Goal: Task Accomplishment & Management: Manage account settings

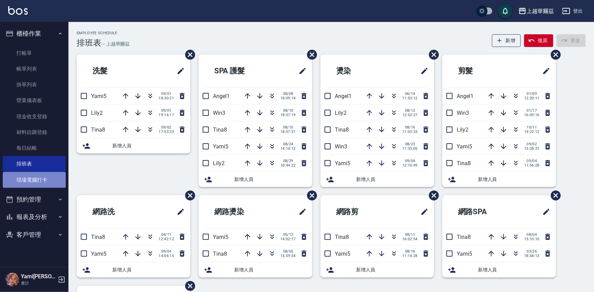
click at [36, 183] on link "現場電腦打卡" at bounding box center [34, 180] width 63 height 16
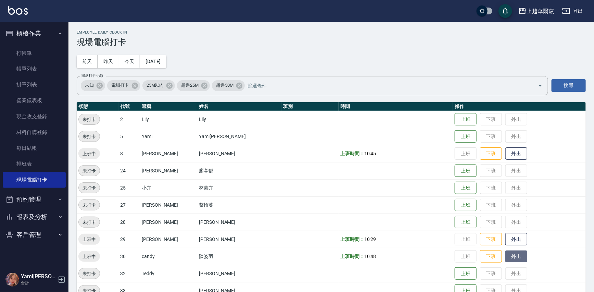
click at [506, 258] on button "外出" at bounding box center [517, 256] width 22 height 12
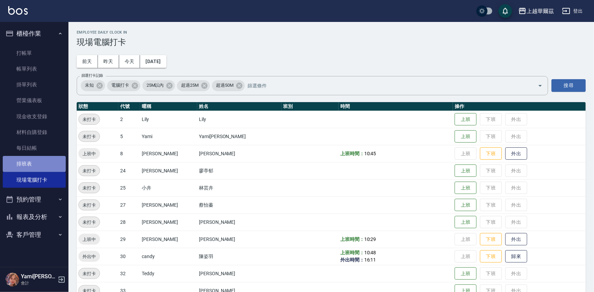
click at [31, 164] on link "排班表" at bounding box center [34, 164] width 63 height 16
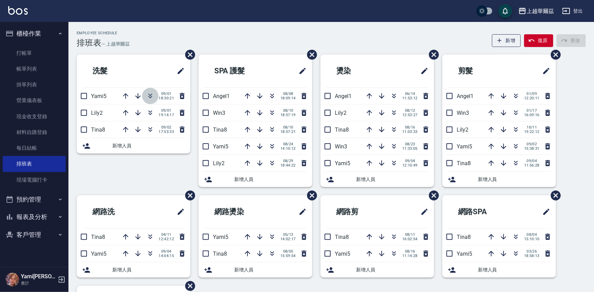
click at [152, 96] on icon "button" at bounding box center [150, 96] width 8 height 8
click at [30, 176] on link "現場電腦打卡" at bounding box center [34, 180] width 63 height 16
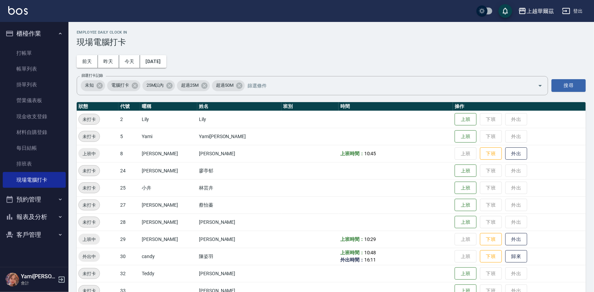
scroll to position [50, 0]
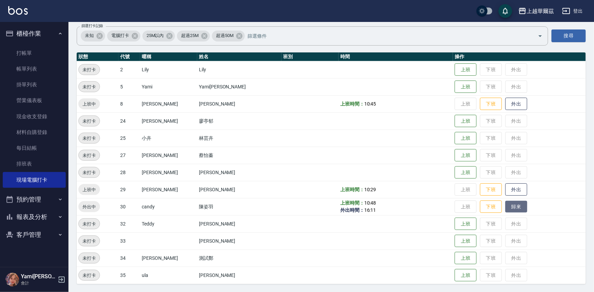
click at [506, 204] on button "歸來" at bounding box center [517, 207] width 22 height 12
drag, startPoint x: 497, startPoint y: 186, endPoint x: 505, endPoint y: 186, distance: 8.2
click at [506, 186] on button "外出" at bounding box center [517, 190] width 22 height 12
click at [506, 192] on button "歸來" at bounding box center [517, 190] width 22 height 12
click at [506, 188] on button "外出" at bounding box center [517, 190] width 22 height 12
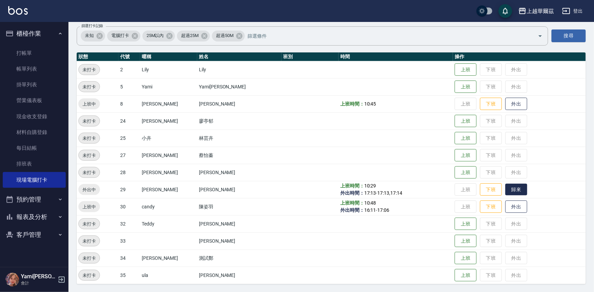
click at [506, 187] on button "歸來" at bounding box center [517, 190] width 22 height 12
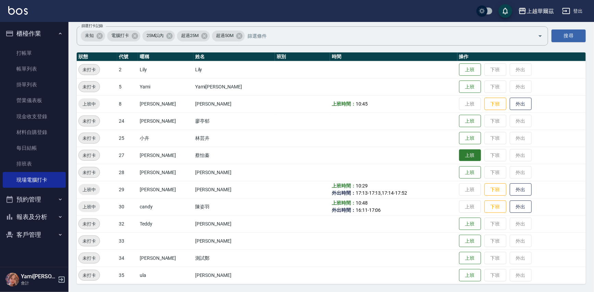
click at [459, 153] on button "上班" at bounding box center [470, 155] width 22 height 12
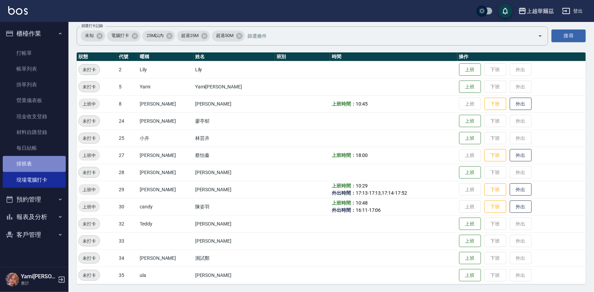
click at [36, 164] on link "排班表" at bounding box center [34, 164] width 63 height 16
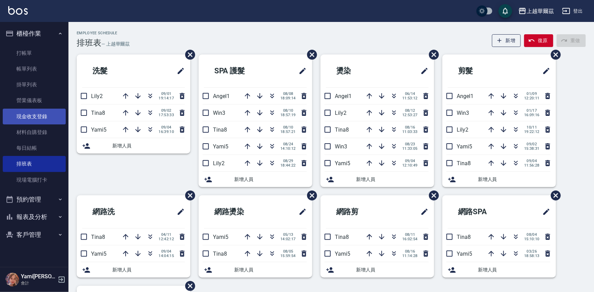
click at [39, 116] on link "現金收支登錄" at bounding box center [34, 117] width 63 height 16
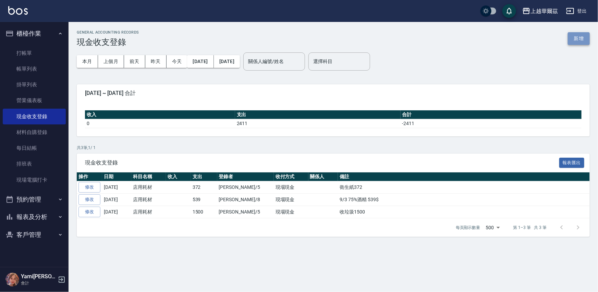
click at [580, 40] on button "新增" at bounding box center [579, 38] width 22 height 13
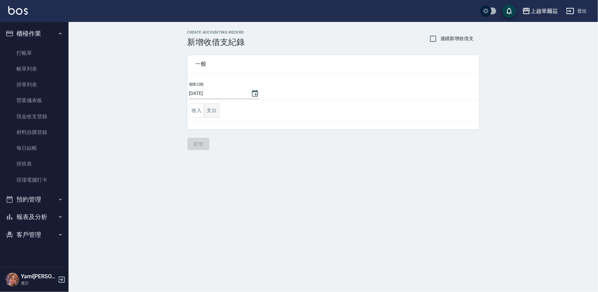
click at [212, 110] on button "支出" at bounding box center [211, 110] width 15 height 14
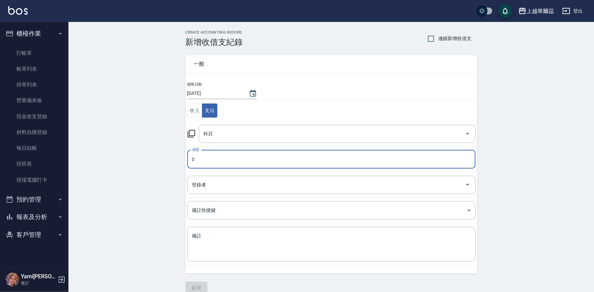
drag, startPoint x: 209, startPoint y: 154, endPoint x: 256, endPoint y: 158, distance: 47.8
click at [209, 154] on input "0" at bounding box center [331, 159] width 288 height 18
type input "1258"
click at [268, 137] on input "科目" at bounding box center [332, 134] width 260 height 12
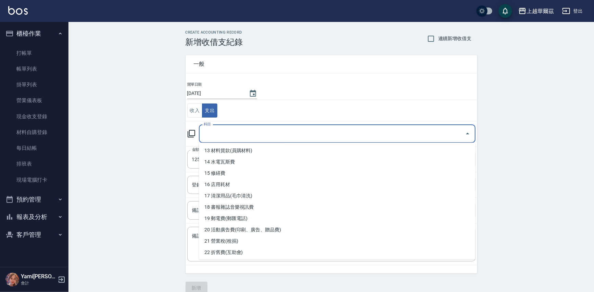
scroll to position [148, 0]
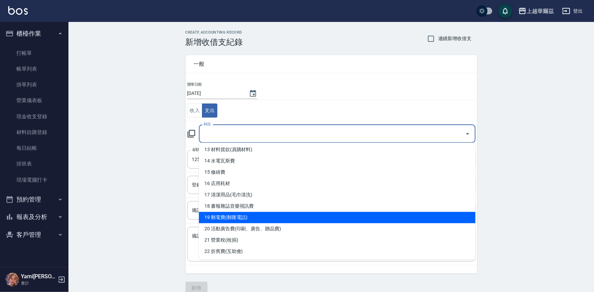
click at [270, 216] on li "19 郵電費(郵匯電話)" at bounding box center [337, 217] width 277 height 11
type input "19 郵電費(郵匯電話)"
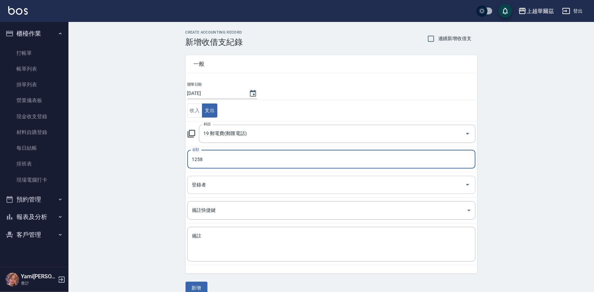
click at [226, 190] on div "登錄者" at bounding box center [331, 185] width 288 height 18
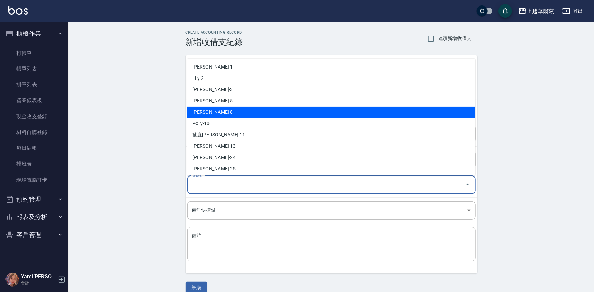
click at [219, 110] on li "Tina-8" at bounding box center [331, 112] width 288 height 11
type input "Tina-8"
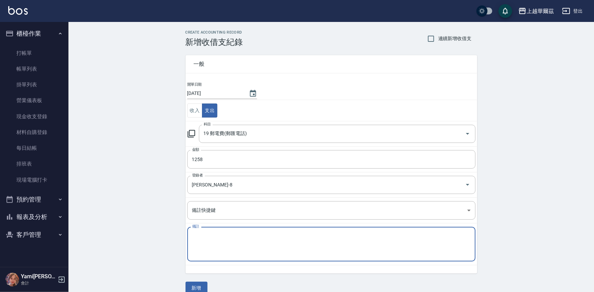
click at [209, 235] on textarea "備註" at bounding box center [331, 244] width 279 height 23
type textarea "9/4 1258$ 電話費"
click at [192, 286] on button "新增" at bounding box center [197, 288] width 22 height 13
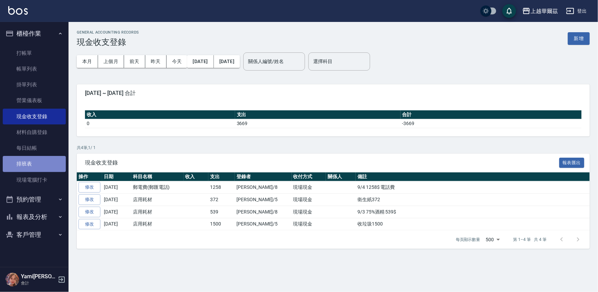
click at [33, 164] on link "排班表" at bounding box center [34, 164] width 63 height 16
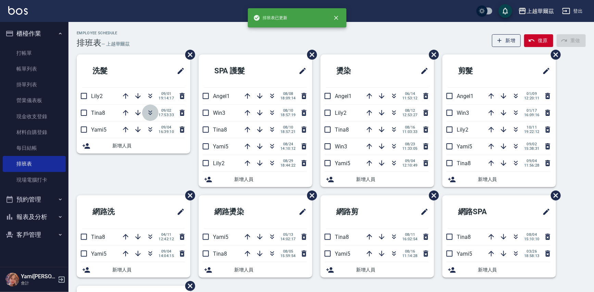
click at [152, 111] on icon "button" at bounding box center [150, 113] width 8 height 8
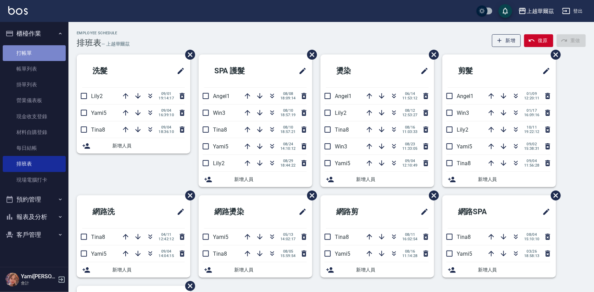
click at [48, 54] on link "打帳單" at bounding box center [34, 53] width 63 height 16
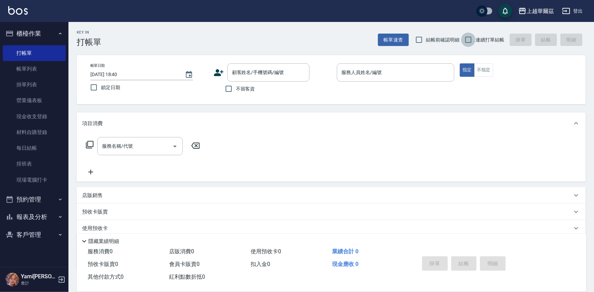
click at [476, 37] on input "連續打單結帳" at bounding box center [468, 40] width 14 height 14
checkbox input "true"
click at [231, 89] on input "不留客資" at bounding box center [229, 89] width 14 height 14
checkbox input "true"
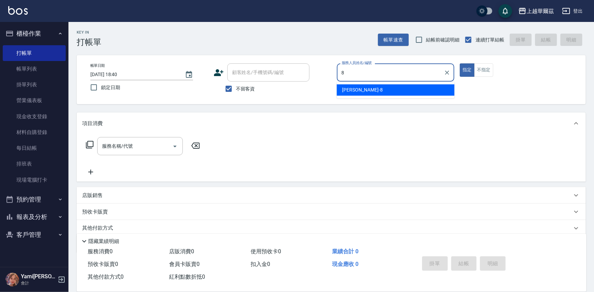
type input "8"
type button "true"
type input "Tina-8"
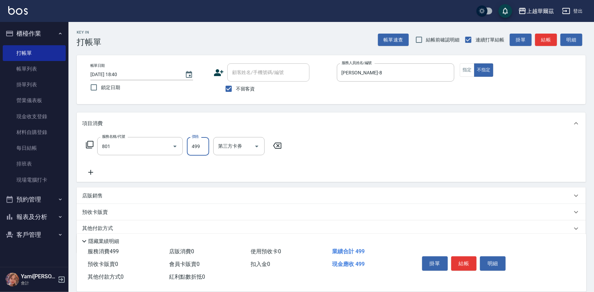
type input "舒壓洗499(801)"
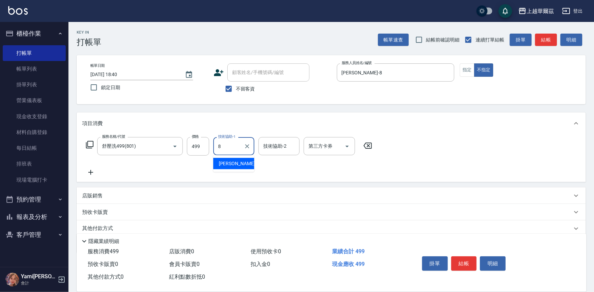
type input "Tina-8"
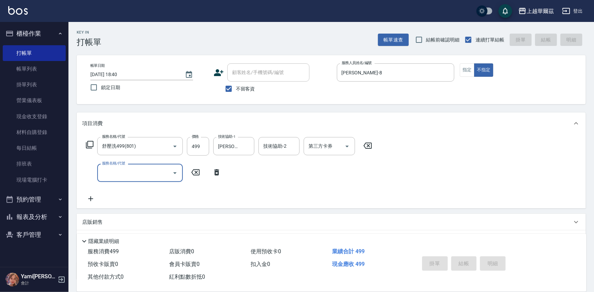
type input "2025/09/04 18:41"
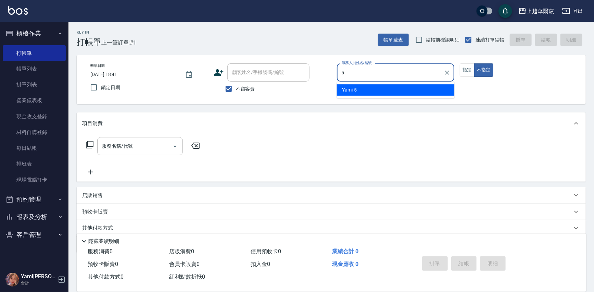
type input "Yami-5"
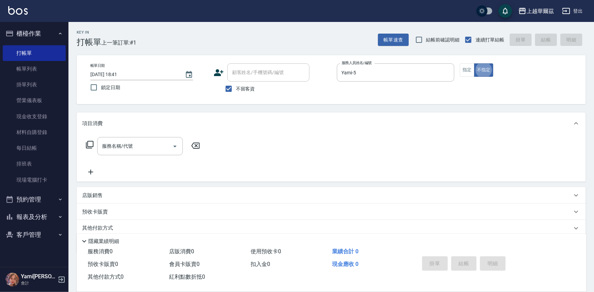
type button "false"
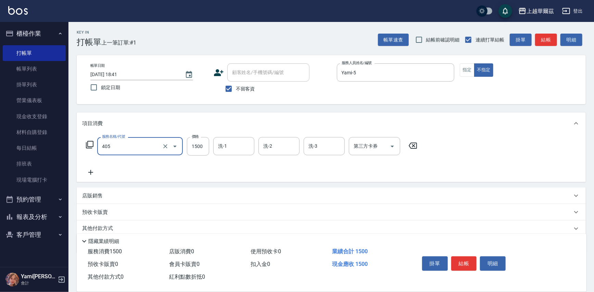
type input "染1500(405)"
type input "3200"
type input "Yami-5"
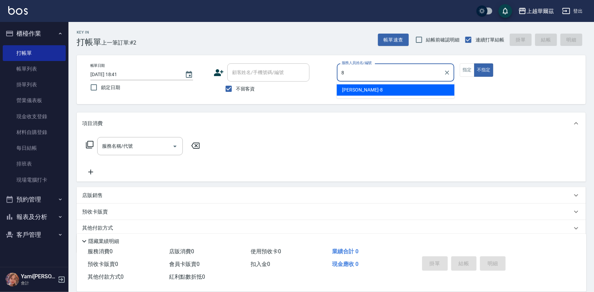
type input "Tina-8"
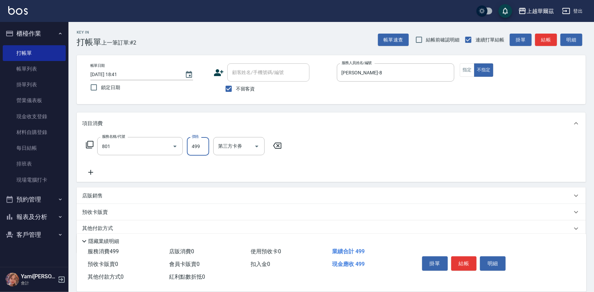
type input "舒壓洗499(801)"
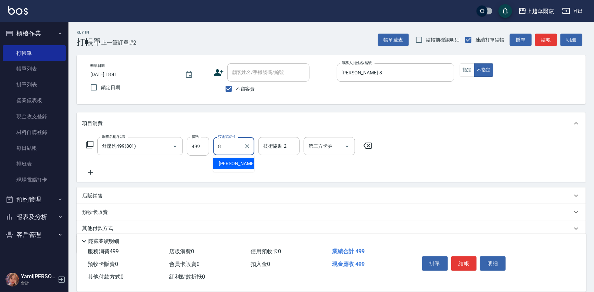
type input "Tina-8"
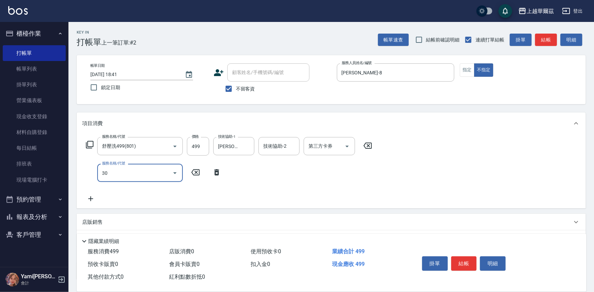
type input "303"
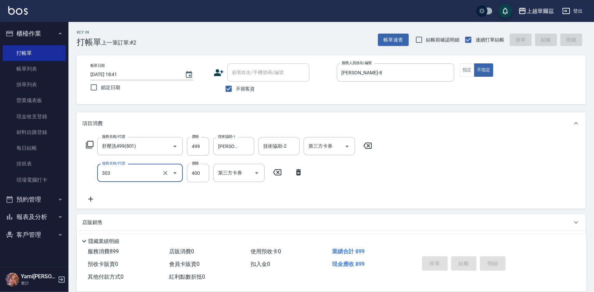
type input "2025/09/04 18:43"
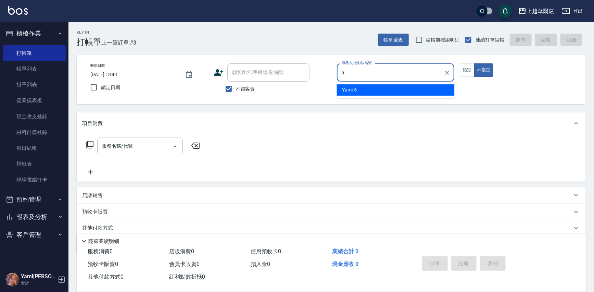
type input "Yami-5"
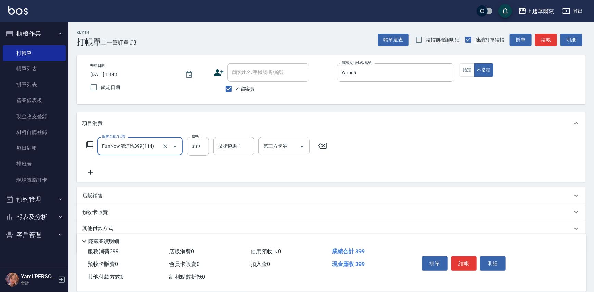
type input "FunNow清涼洗399(114)"
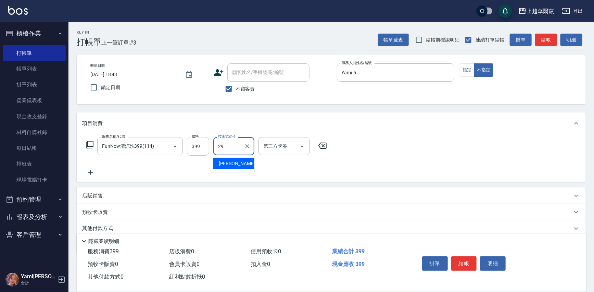
type input "Annie-29"
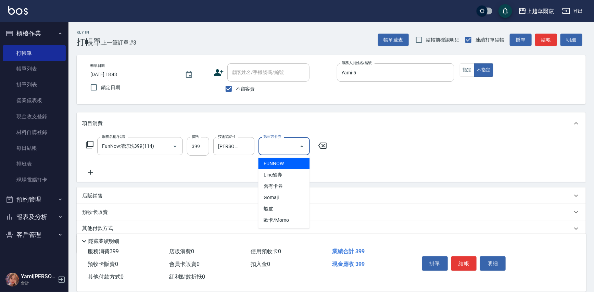
type input "FUNNOW"
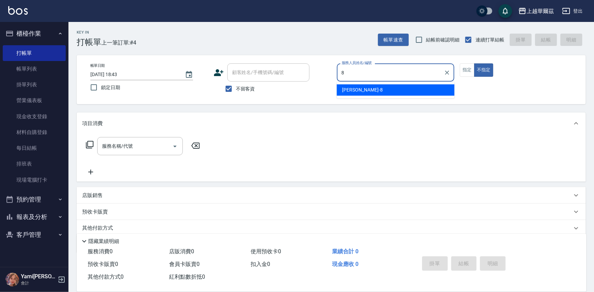
type input "Tina-8"
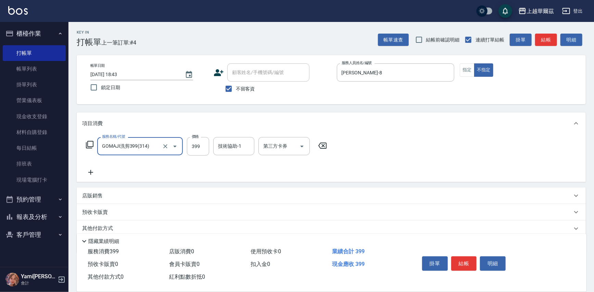
type input "GOMAJI洗剪399(314)"
type input "499"
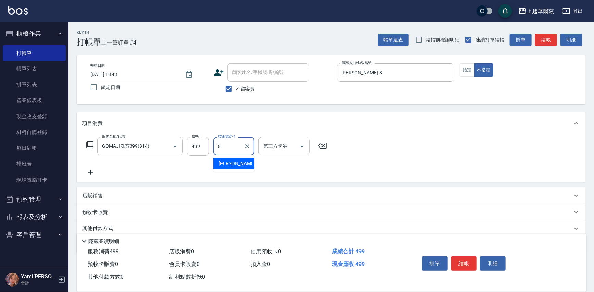
type input "Tina-8"
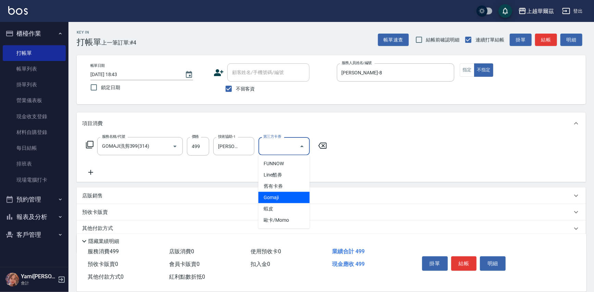
type input "Gomaji"
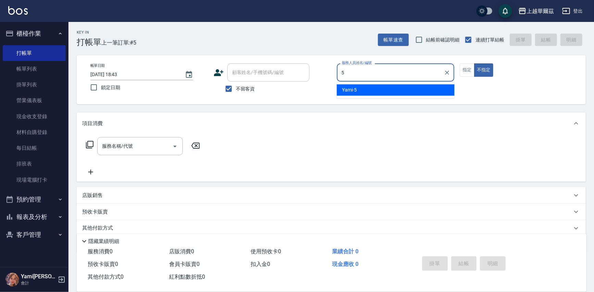
type input "Yami-5"
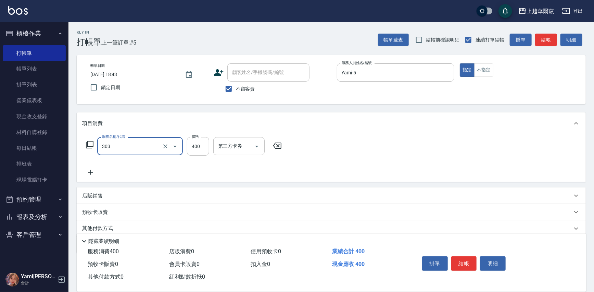
type input "剪髮400(303)"
type input "450"
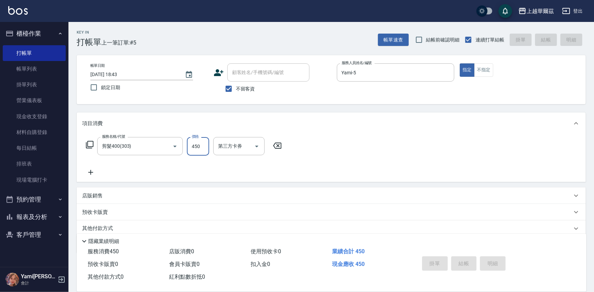
type input "2025/09/04 18:44"
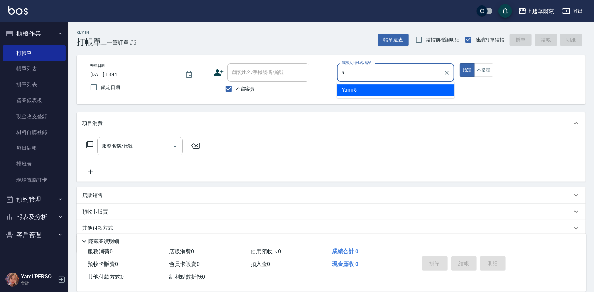
type input "Yami-5"
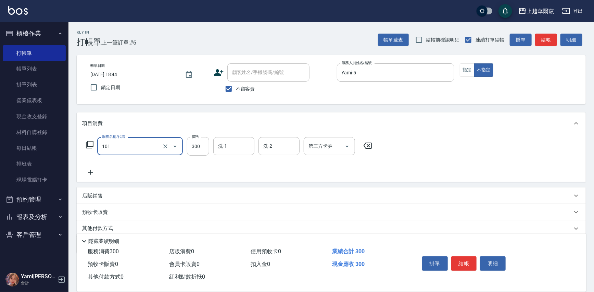
type input "洗髮300(101)"
click at [369, 147] on icon at bounding box center [367, 145] width 17 height 8
type input "接髮洗450(102)"
type input "500"
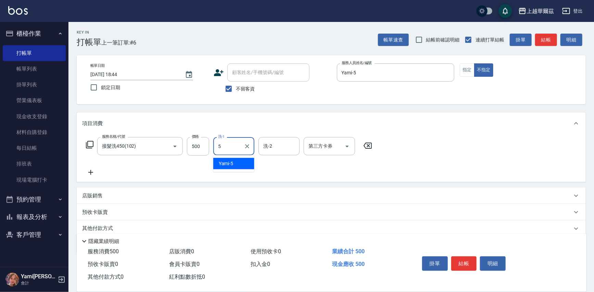
type input "Yami-5"
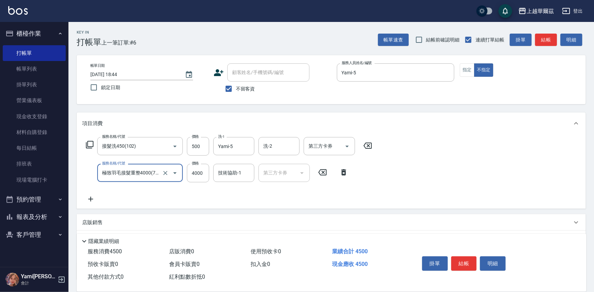
type input "極致羽毛接髮重整4000(714)"
type input "800"
type input "Yami-5"
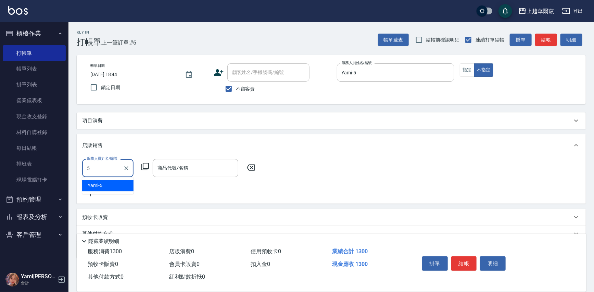
type input "Yami-5"
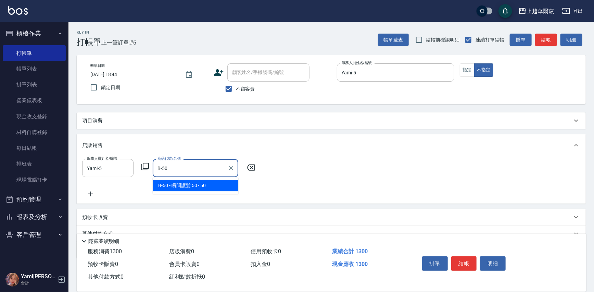
type input "瞬間護髮 50"
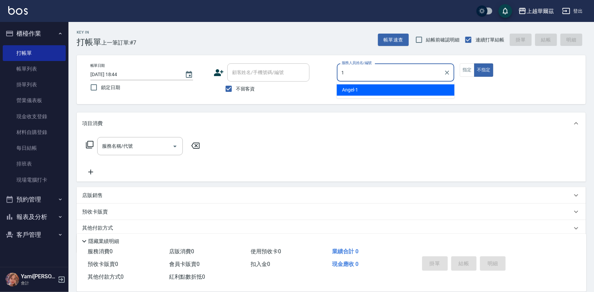
type input "Angel-1"
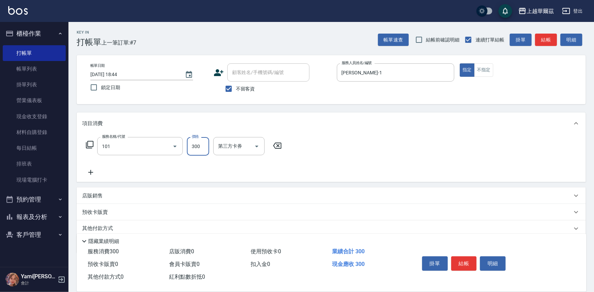
type input "洗髮300(101)"
type input "Annie-29"
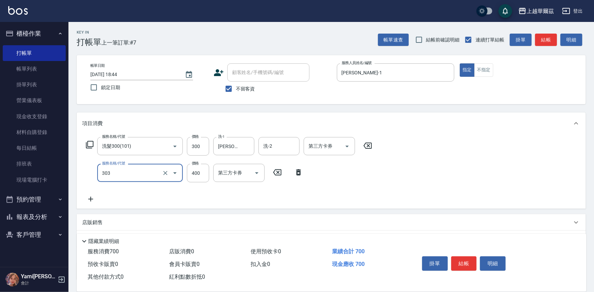
type input "剪髮400(303)"
type input "450"
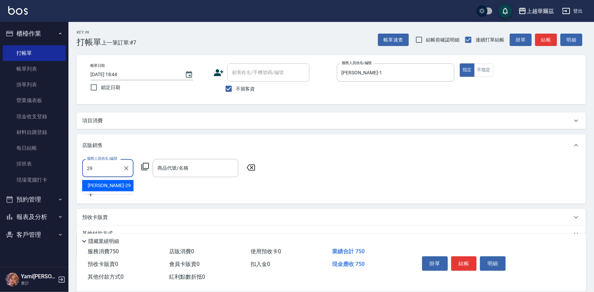
type input "Annie-29"
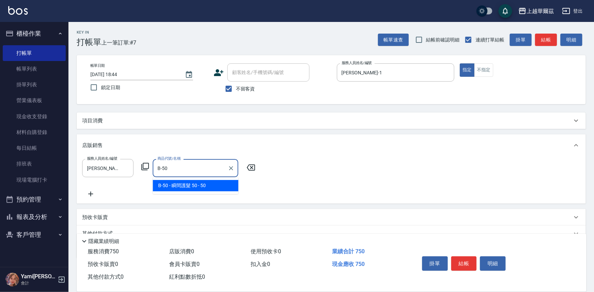
type input "瞬間護髮 50"
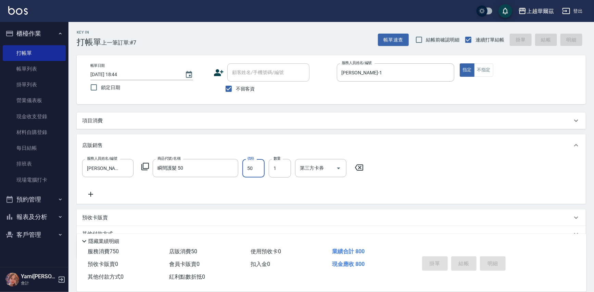
type input "2025/09/04 18:45"
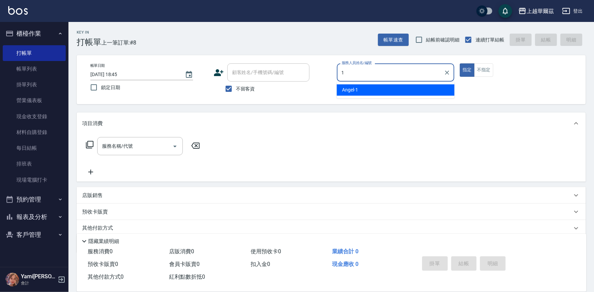
type input "Angel-1"
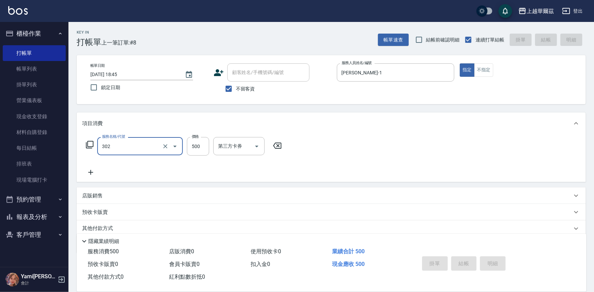
type input "302"
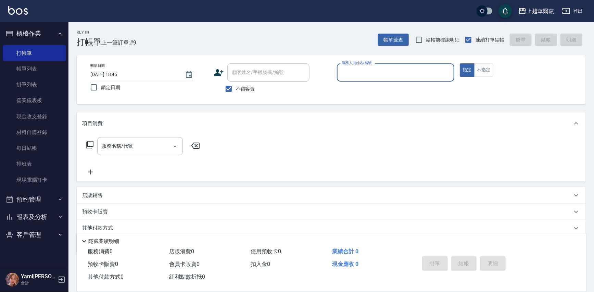
click at [31, 31] on button "櫃檯作業" at bounding box center [34, 34] width 63 height 18
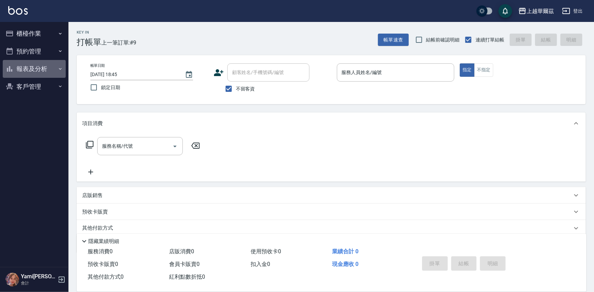
click at [38, 69] on button "報表及分析" at bounding box center [34, 69] width 63 height 18
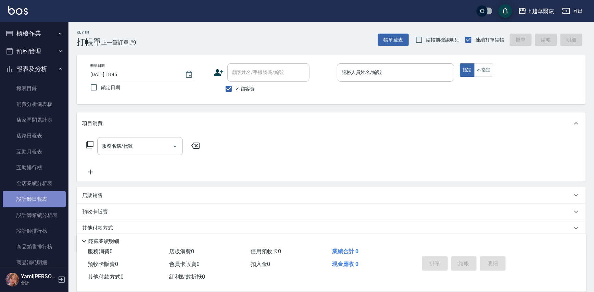
click at [45, 199] on link "設計師日報表" at bounding box center [34, 199] width 63 height 16
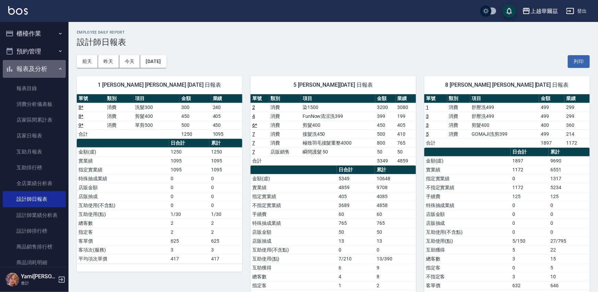
click at [40, 68] on button "報表及分析" at bounding box center [34, 69] width 63 height 18
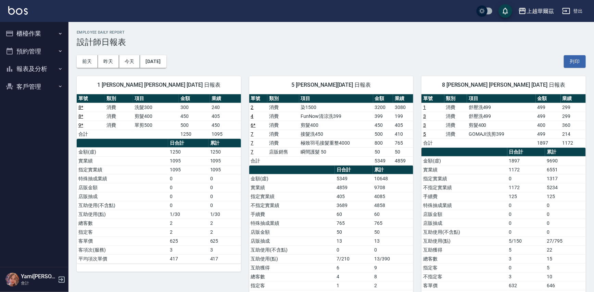
click at [26, 35] on button "櫃檯作業" at bounding box center [34, 34] width 63 height 18
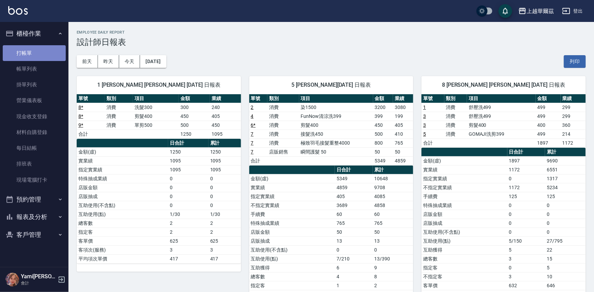
click at [36, 51] on link "打帳單" at bounding box center [34, 53] width 63 height 16
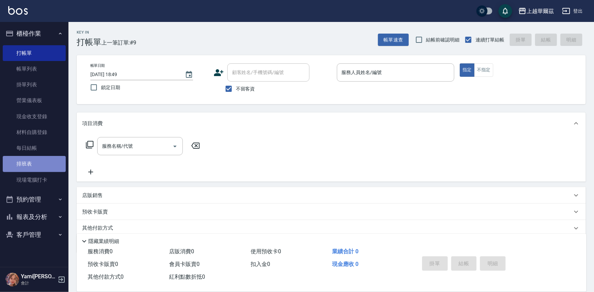
click at [22, 164] on link "排班表" at bounding box center [34, 164] width 63 height 16
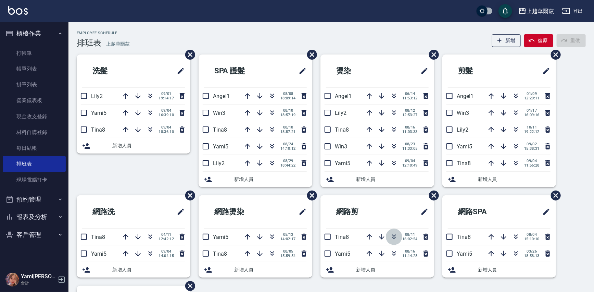
click at [392, 237] on icon "button" at bounding box center [394, 237] width 8 height 8
click at [393, 234] on icon "button" at bounding box center [394, 237] width 8 height 8
click at [20, 56] on link "打帳單" at bounding box center [34, 53] width 63 height 16
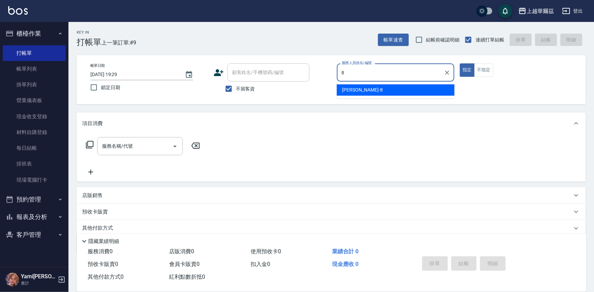
type input "Tina-8"
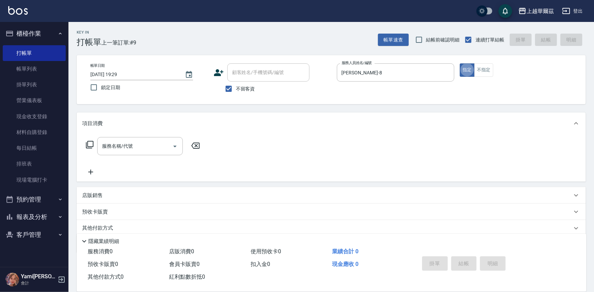
type button "true"
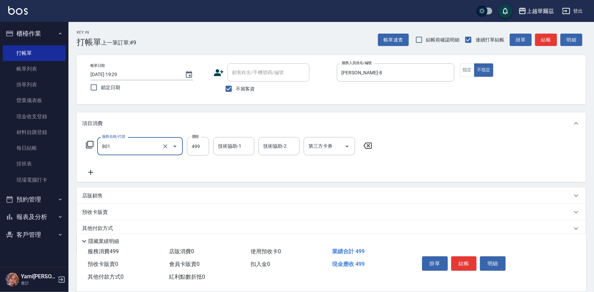
type input "舒壓洗499(801)"
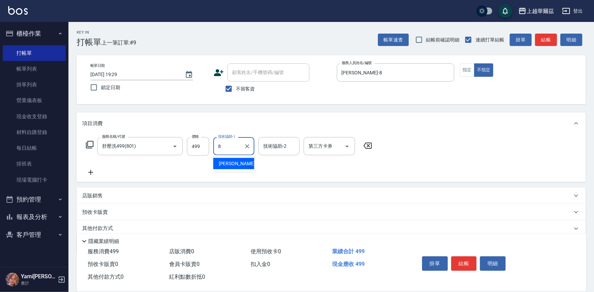
type input "Tina-8"
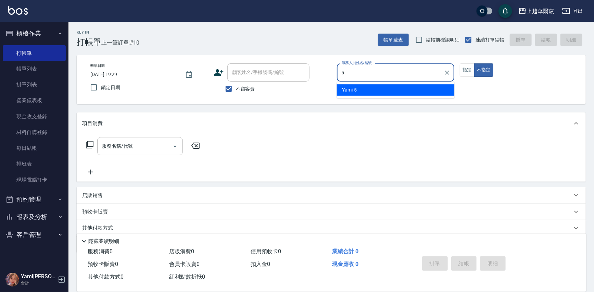
type input "Yami-5"
type button "false"
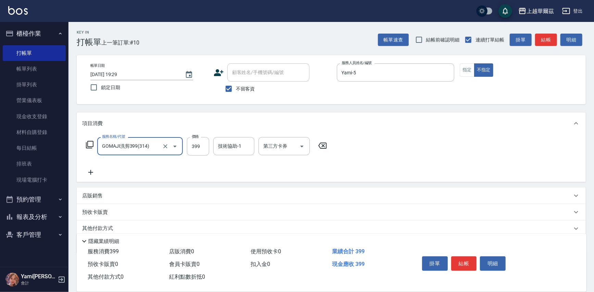
type input "GOMAJI洗剪399(314)"
type input "449"
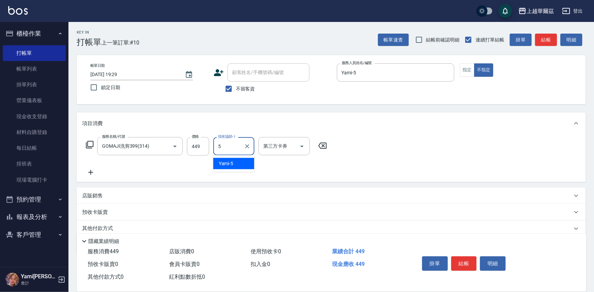
type input "Yami-5"
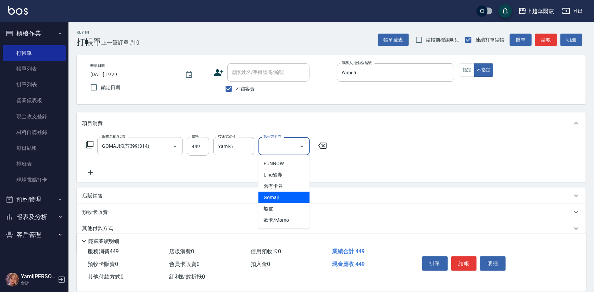
type input "Gomaji"
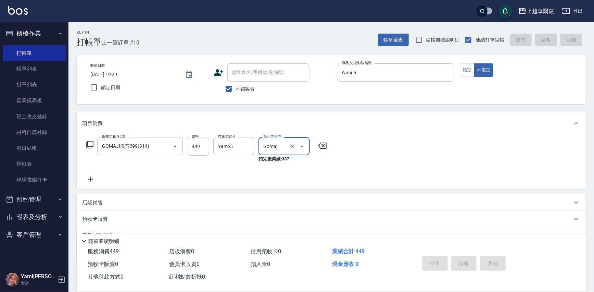
type input "2025/09/04 19:30"
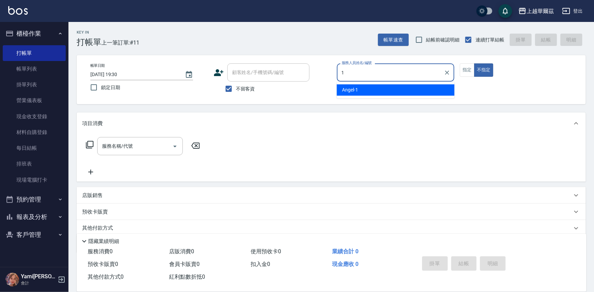
type input "Angel-1"
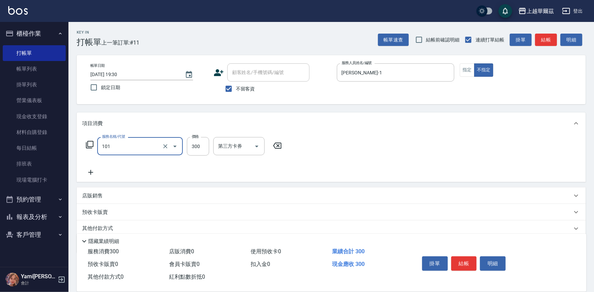
type input "洗髮300(101)"
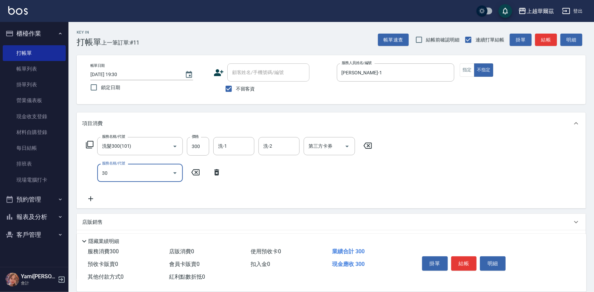
type input "304"
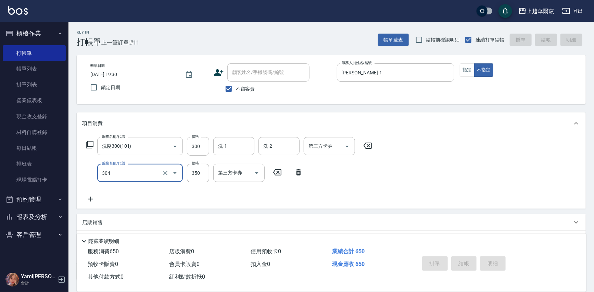
type input "2025/09/04 19:56"
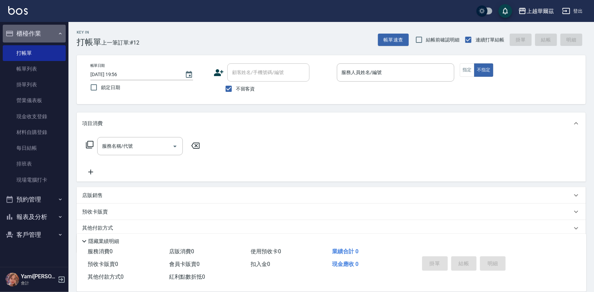
click at [37, 29] on button "櫃檯作業" at bounding box center [34, 34] width 63 height 18
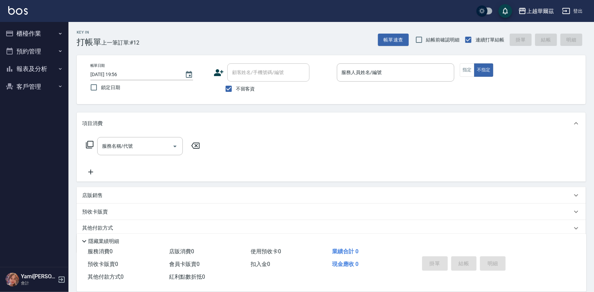
click at [44, 66] on button "報表及分析" at bounding box center [34, 69] width 63 height 18
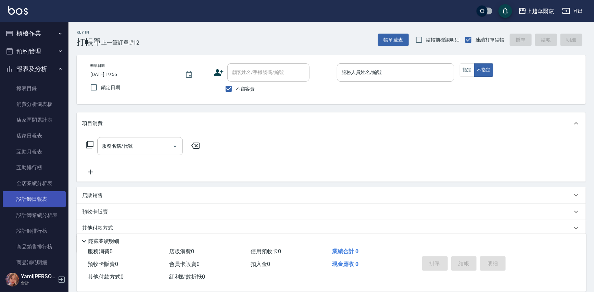
click at [41, 197] on link "設計師日報表" at bounding box center [34, 199] width 63 height 16
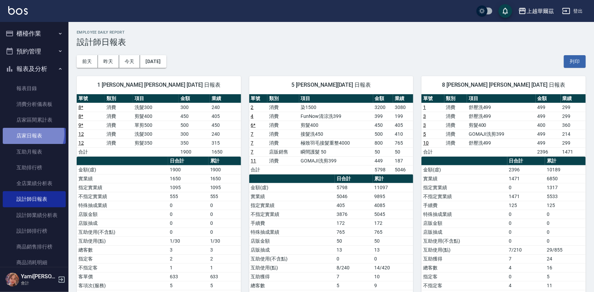
click at [30, 134] on link "店家日報表" at bounding box center [34, 136] width 63 height 16
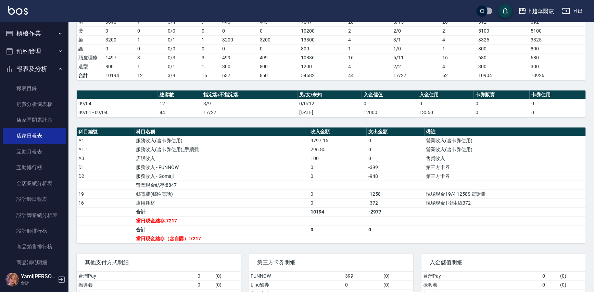
scroll to position [130, 0]
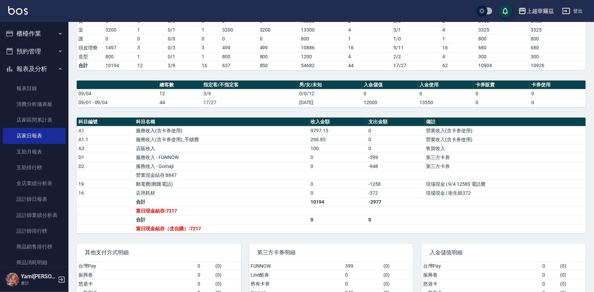
click at [47, 60] on button "報表及分析" at bounding box center [34, 69] width 63 height 18
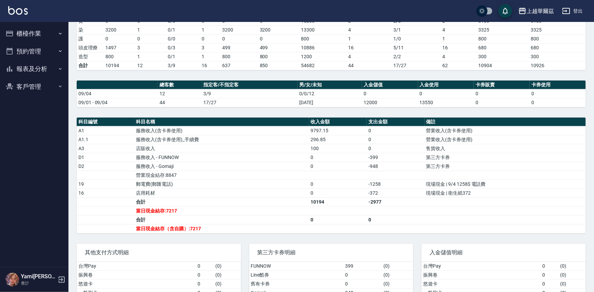
click at [36, 29] on button "櫃檯作業" at bounding box center [34, 34] width 63 height 18
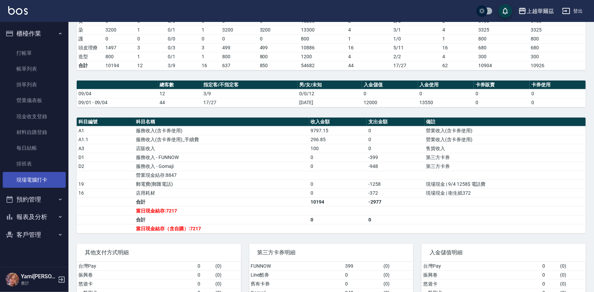
click at [46, 181] on link "現場電腦打卡" at bounding box center [34, 180] width 63 height 16
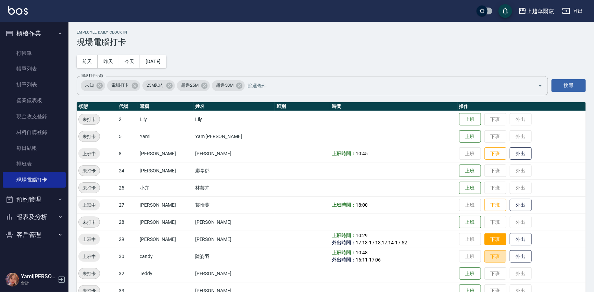
drag, startPoint x: 481, startPoint y: 252, endPoint x: 477, endPoint y: 243, distance: 9.9
click at [485, 252] on button "下班" at bounding box center [496, 256] width 22 height 13
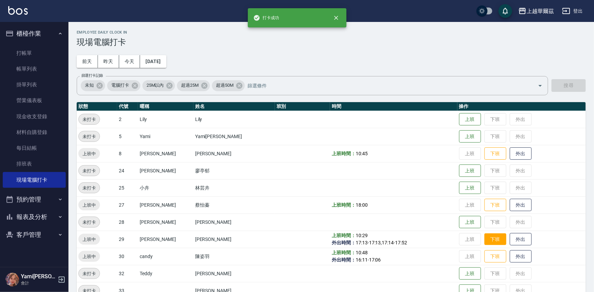
click at [485, 238] on button "下班" at bounding box center [496, 239] width 22 height 12
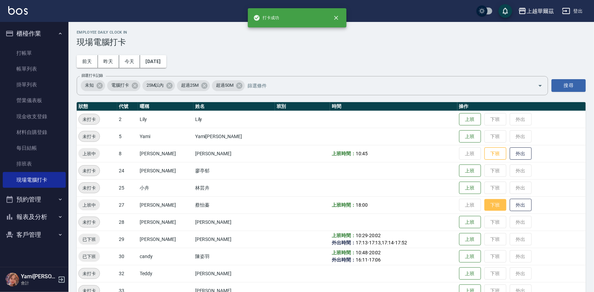
click at [485, 205] on button "下班" at bounding box center [496, 205] width 22 height 12
click at [485, 156] on button "下班" at bounding box center [496, 154] width 22 height 12
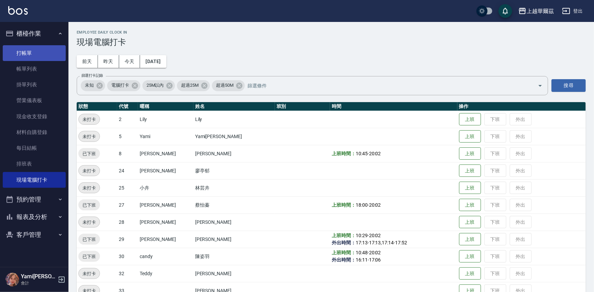
click at [31, 52] on link "打帳單" at bounding box center [34, 53] width 63 height 16
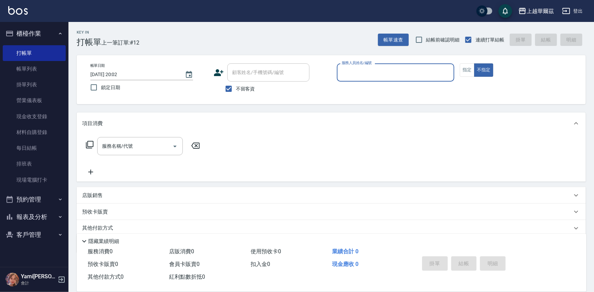
click at [39, 33] on button "櫃檯作業" at bounding box center [34, 34] width 63 height 18
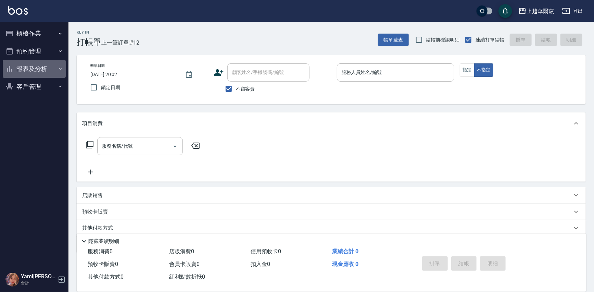
click at [45, 70] on button "報表及分析" at bounding box center [34, 69] width 63 height 18
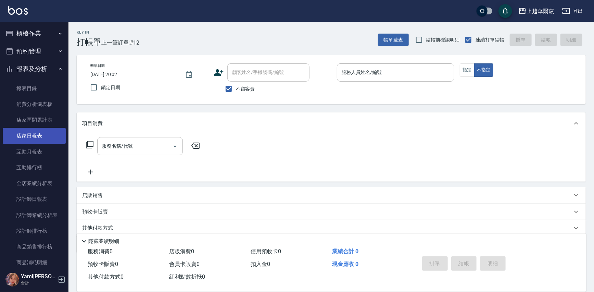
click at [42, 140] on link "店家日報表" at bounding box center [34, 136] width 63 height 16
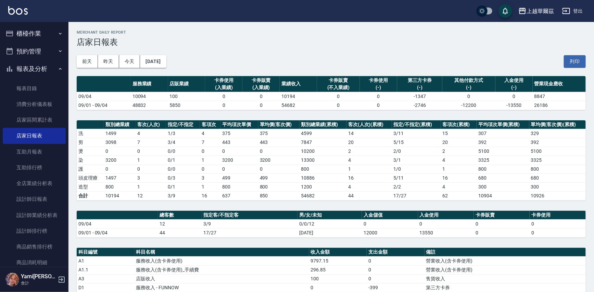
scroll to position [107, 0]
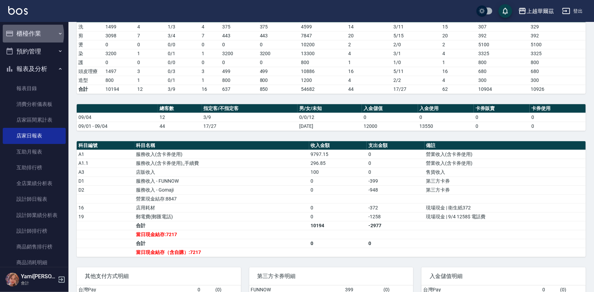
click at [22, 34] on button "櫃檯作業" at bounding box center [34, 34] width 63 height 18
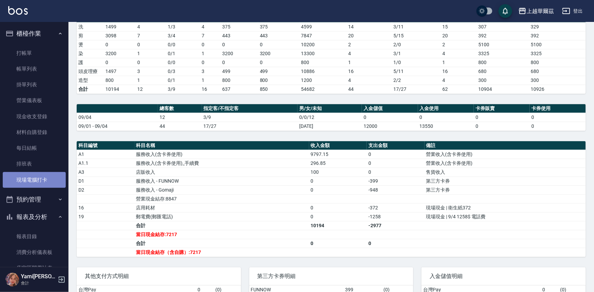
click at [44, 179] on link "現場電腦打卡" at bounding box center [34, 180] width 63 height 16
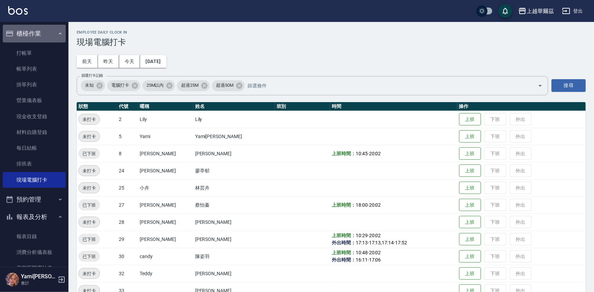
click at [55, 41] on button "櫃檯作業" at bounding box center [34, 34] width 63 height 18
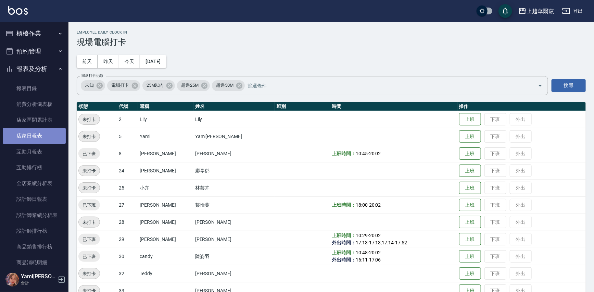
click at [44, 132] on link "店家日報表" at bounding box center [34, 136] width 63 height 16
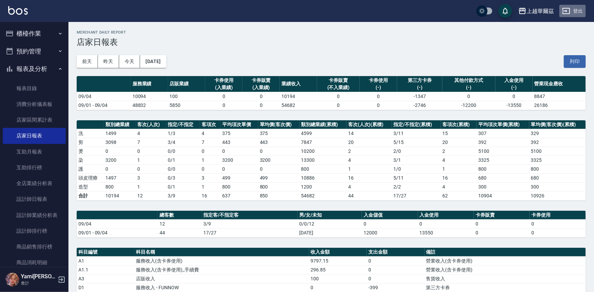
click at [578, 9] on button "登出" at bounding box center [573, 11] width 26 height 13
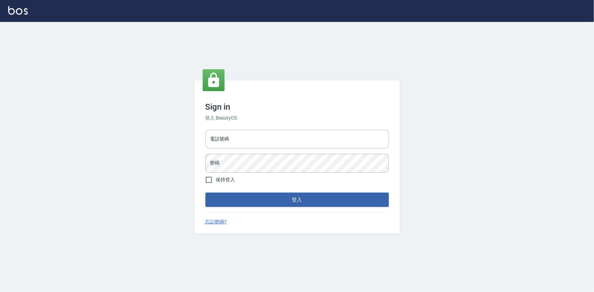
type input "0975575780"
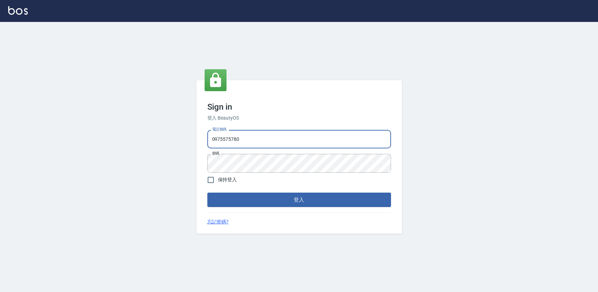
click at [255, 137] on input "0975575780" at bounding box center [299, 139] width 184 height 18
type input "0"
type input "0933473141"
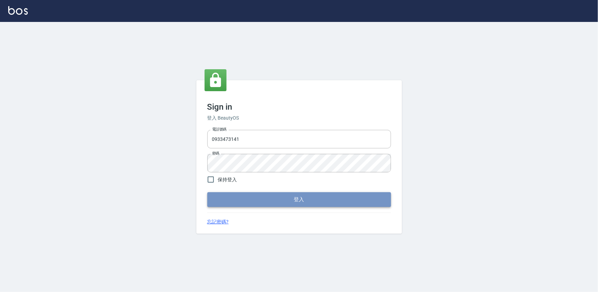
click at [283, 199] on button "登入" at bounding box center [299, 199] width 184 height 14
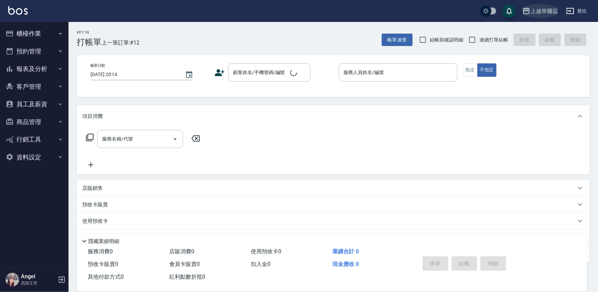
click at [552, 10] on div "上越華爾茲" at bounding box center [543, 11] width 27 height 9
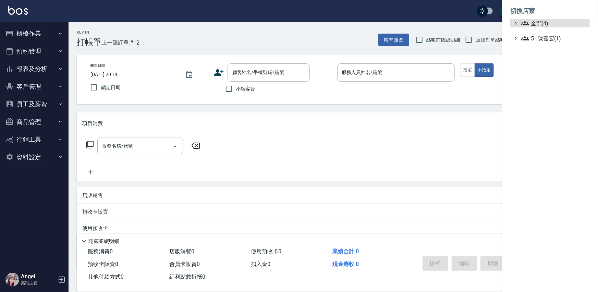
click at [549, 24] on span "全部(4)" at bounding box center [554, 23] width 66 height 8
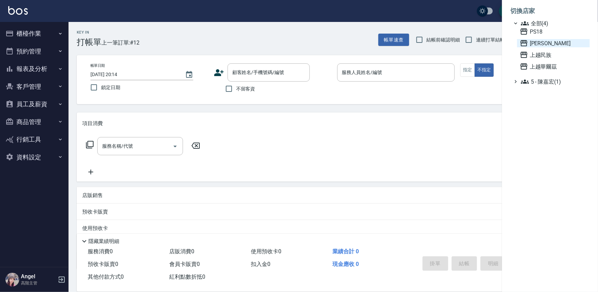
click at [547, 45] on span "[PERSON_NAME]" at bounding box center [553, 43] width 67 height 8
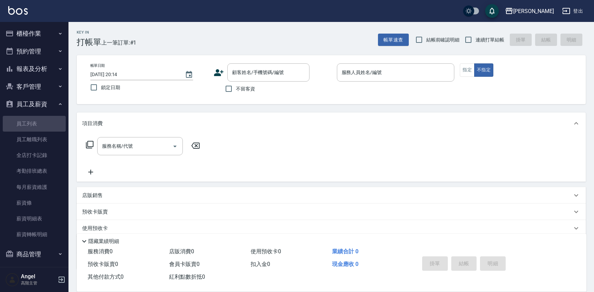
click at [35, 122] on link "員工列表" at bounding box center [34, 124] width 63 height 16
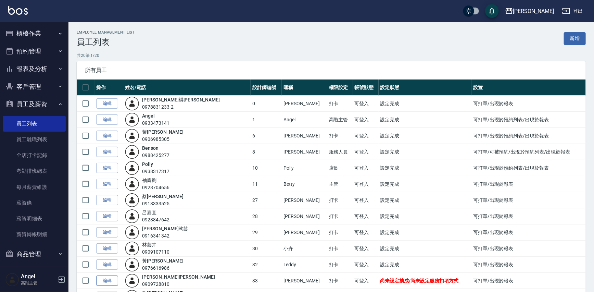
click at [110, 280] on link "編輯" at bounding box center [107, 280] width 22 height 11
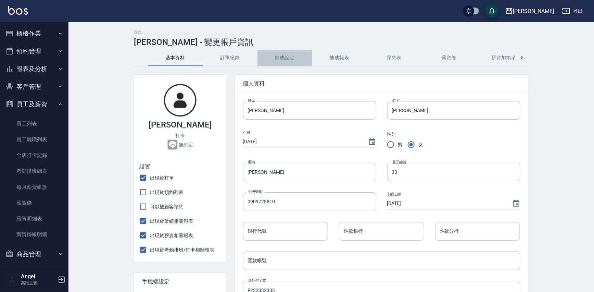
click at [290, 57] on button "抽成設定" at bounding box center [285, 58] width 55 height 16
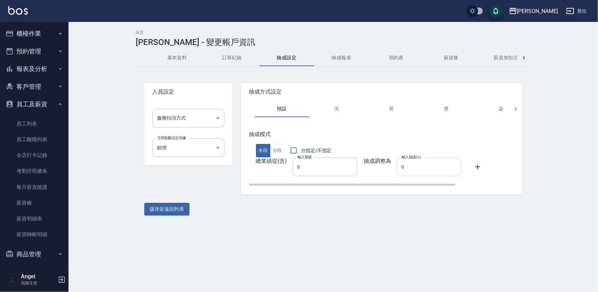
click at [401, 167] on input "0" at bounding box center [429, 167] width 64 height 18
type input "40"
click at [182, 119] on body "上越三和 登出 櫃檯作業 打帳單 帳單列表 掛單列表 座位開單 營業儀表板 現金收支登錄 高階收支登錄 材料自購登錄 每日結帳 排班表 現場電腦打卡 掃碼打卡…" at bounding box center [299, 146] width 598 height 292
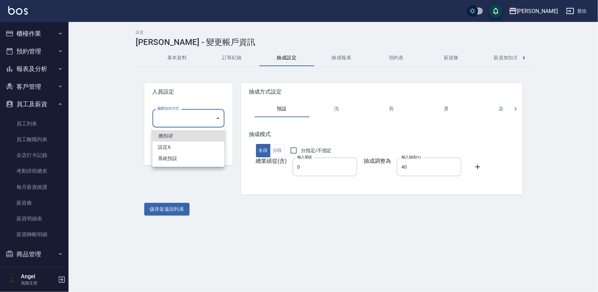
click at [166, 149] on li "設定A" at bounding box center [188, 146] width 72 height 11
type input "設定A"
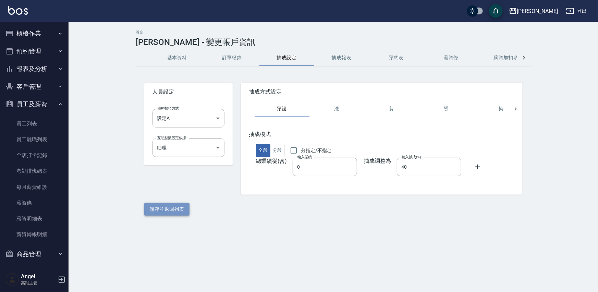
click at [164, 212] on button "儲存並返回列表" at bounding box center [167, 209] width 46 height 13
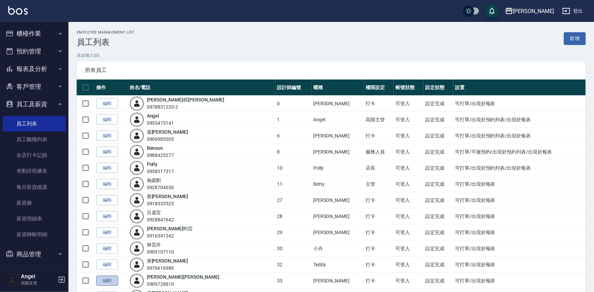
click at [111, 278] on link "編輯" at bounding box center [107, 280] width 22 height 11
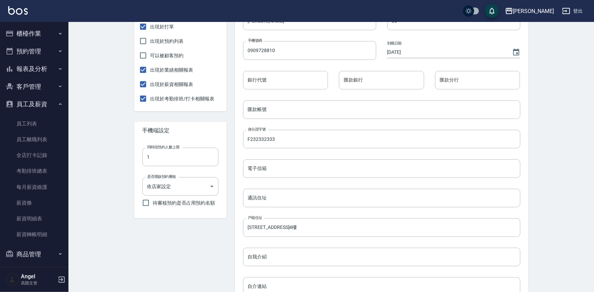
scroll to position [241, 0]
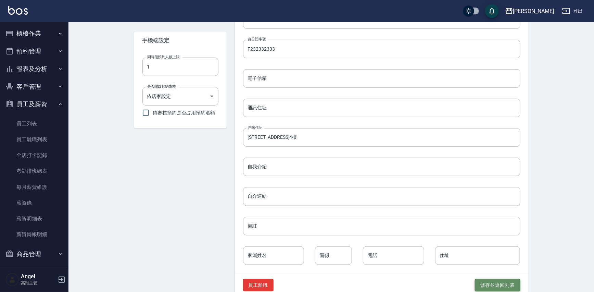
click at [504, 281] on button "儲存並返回列表" at bounding box center [498, 285] width 46 height 13
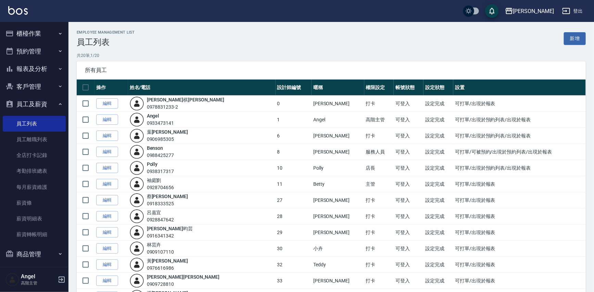
click at [575, 8] on button "登出" at bounding box center [573, 11] width 26 height 13
